Goal: Transaction & Acquisition: Download file/media

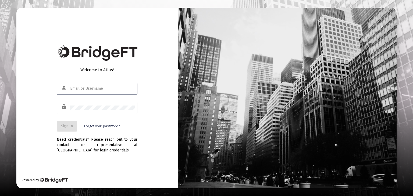
type input "[PERSON_NAME][EMAIL_ADDRESS][DOMAIN_NAME]"
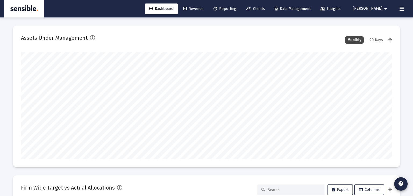
scroll to position [516, 0]
type input "[DATE]"
type input "[PERSON_NAME][EMAIL_ADDRESS][DOMAIN_NAME]"
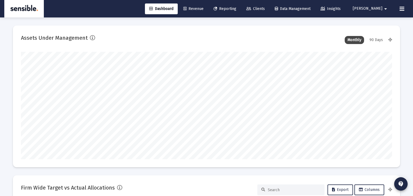
click at [236, 9] on span "Reporting" at bounding box center [224, 8] width 23 height 5
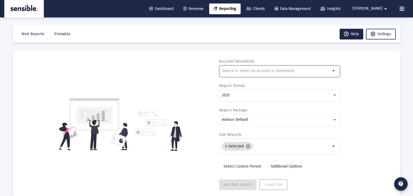
click at [261, 69] on input "text" at bounding box center [276, 71] width 109 height 4
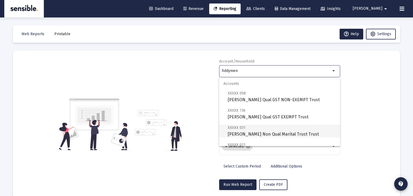
scroll to position [52, 0]
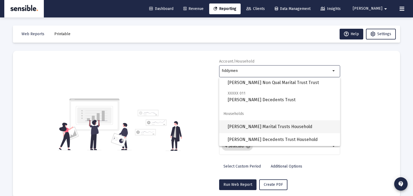
click at [254, 128] on span "[PERSON_NAME] Marital Trusts Household" at bounding box center [282, 126] width 108 height 13
type input "[PERSON_NAME] Marital Trusts Household"
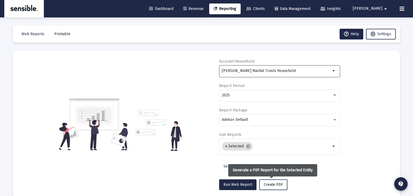
click at [268, 183] on span "Create PDF" at bounding box center [273, 185] width 19 height 5
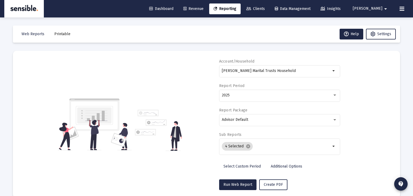
click at [64, 36] on span "Printable" at bounding box center [62, 34] width 16 height 5
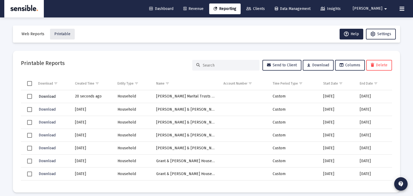
click at [48, 95] on span "Download" at bounding box center [47, 96] width 17 height 5
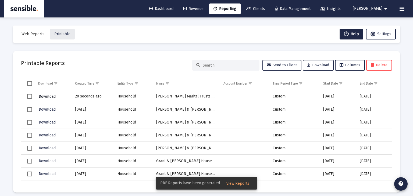
click at [51, 96] on span "Download" at bounding box center [47, 96] width 17 height 5
